Goal: Navigation & Orientation: Understand site structure

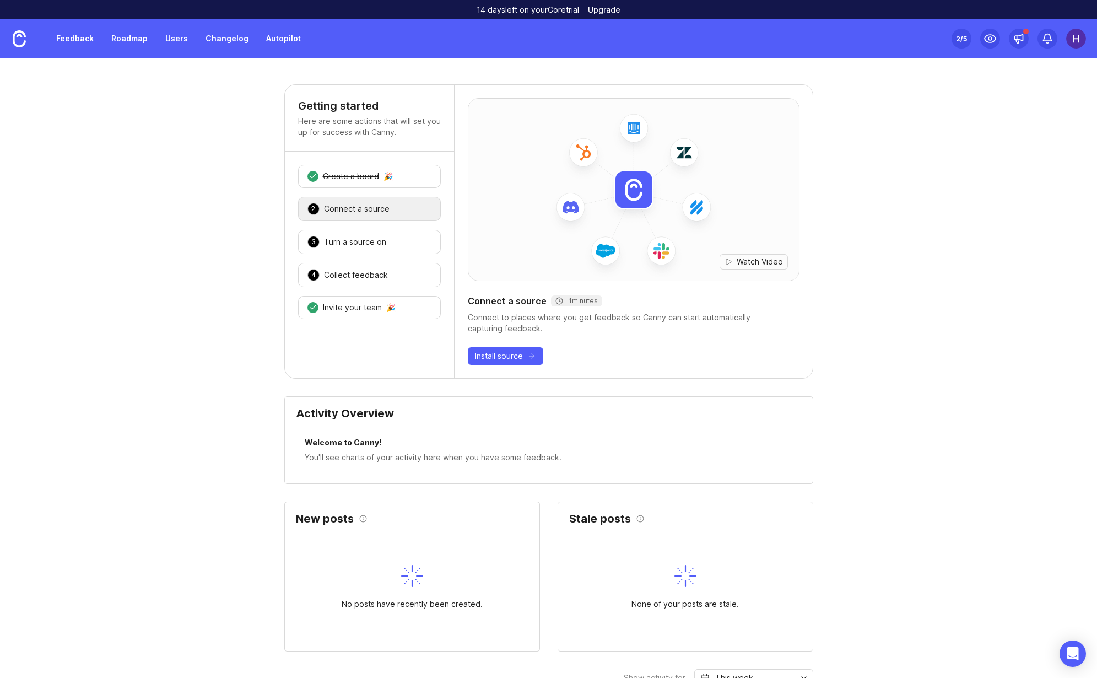
click at [1033, 28] on div "Set up Canny 2 /5" at bounding box center [1019, 38] width 134 height 39
click at [1018, 41] on icon at bounding box center [1017, 42] width 3 height 4
click at [1044, 44] on icon at bounding box center [1047, 38] width 11 height 11
click at [1078, 34] on img at bounding box center [1076, 39] width 20 height 20
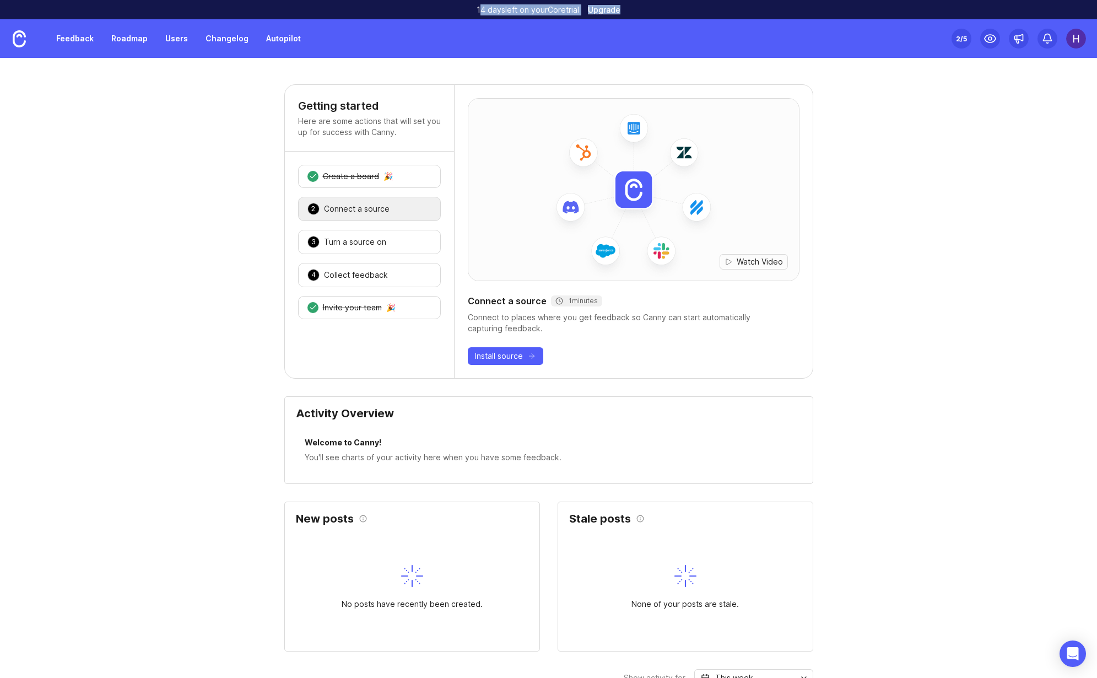
drag, startPoint x: 478, startPoint y: 11, endPoint x: 668, endPoint y: 8, distance: 190.7
click at [669, 8] on div "14 days left on your Core trial Upgrade" at bounding box center [548, 9] width 1097 height 19
click at [668, 8] on div "14 days left on your Core trial Upgrade" at bounding box center [548, 9] width 1097 height 19
